Goal: Transaction & Acquisition: Purchase product/service

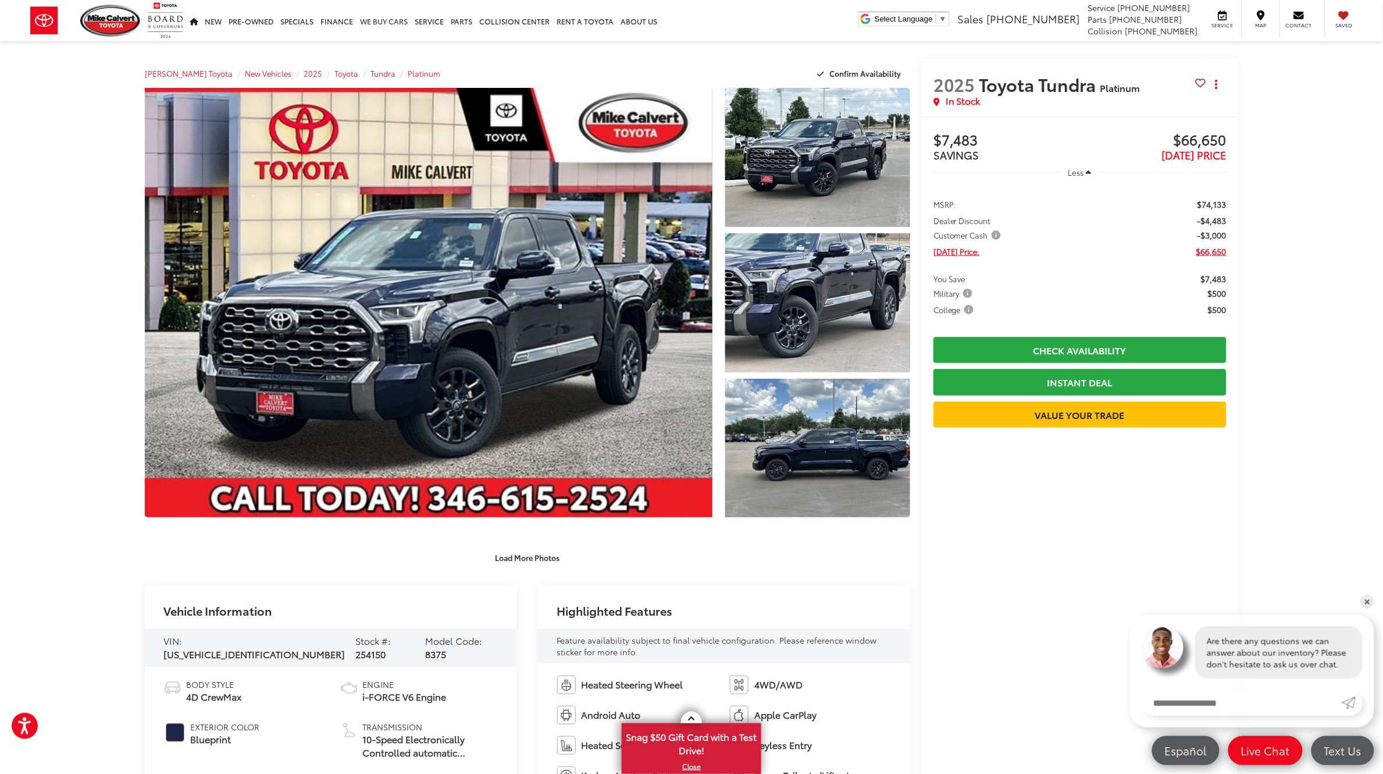
scroll to position [500, 0]
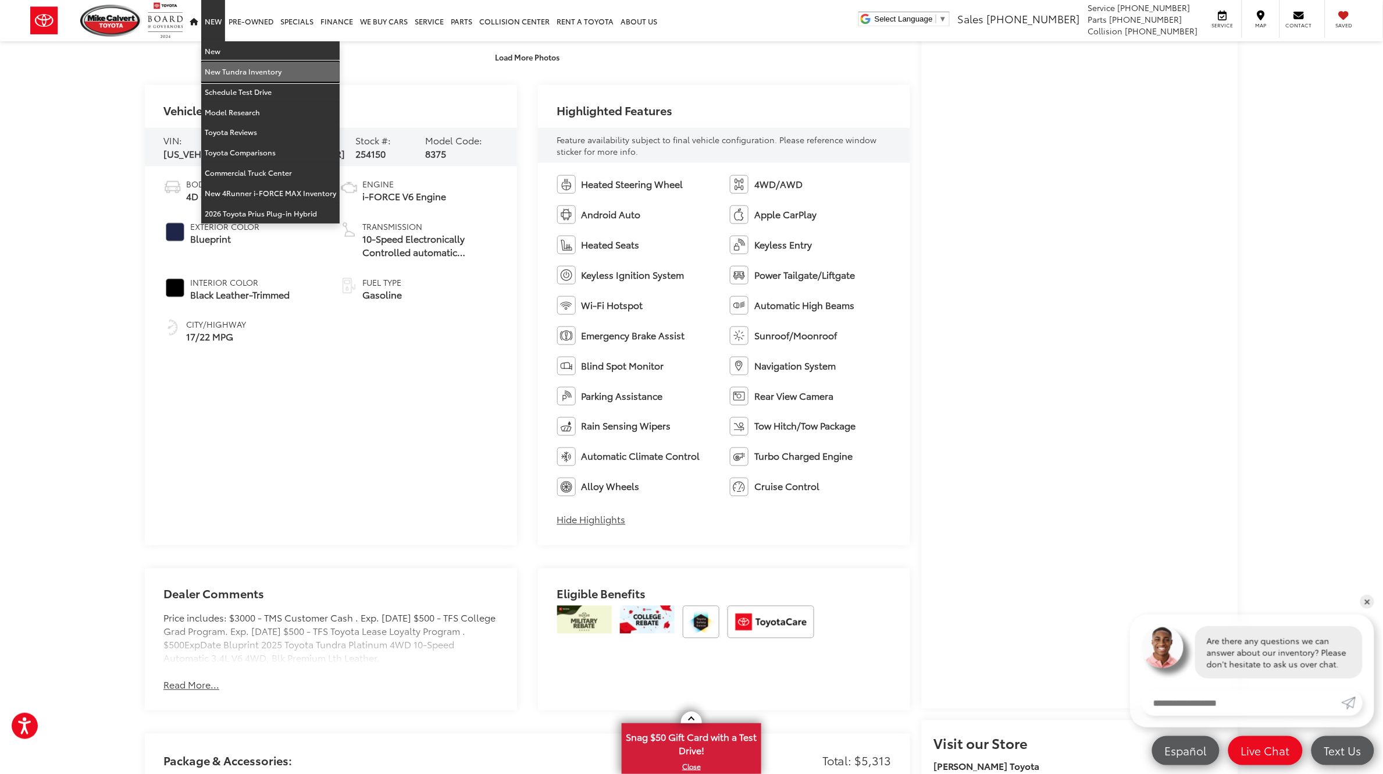
click at [217, 69] on link "New Tundra Inventory" at bounding box center [270, 72] width 138 height 20
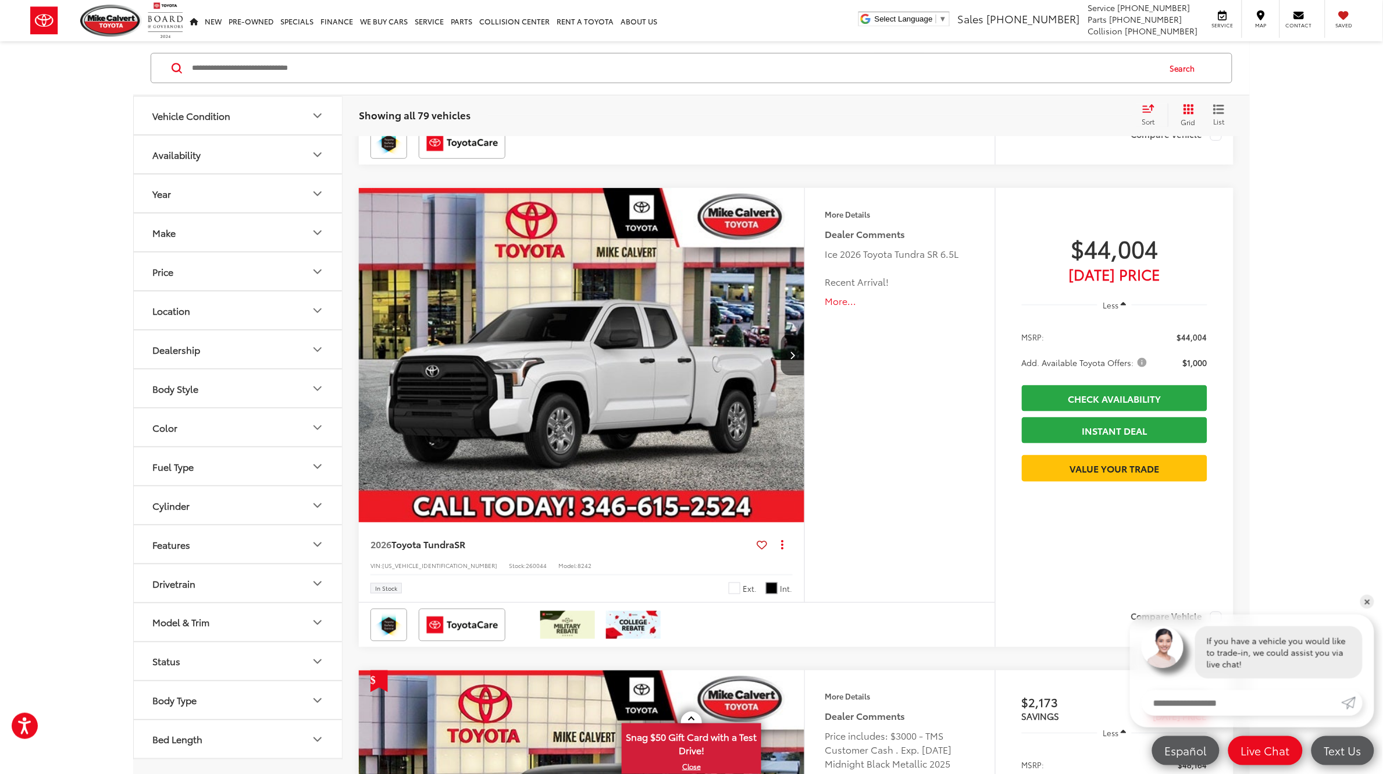
scroll to position [4436, 0]
